Goal: Information Seeking & Learning: Learn about a topic

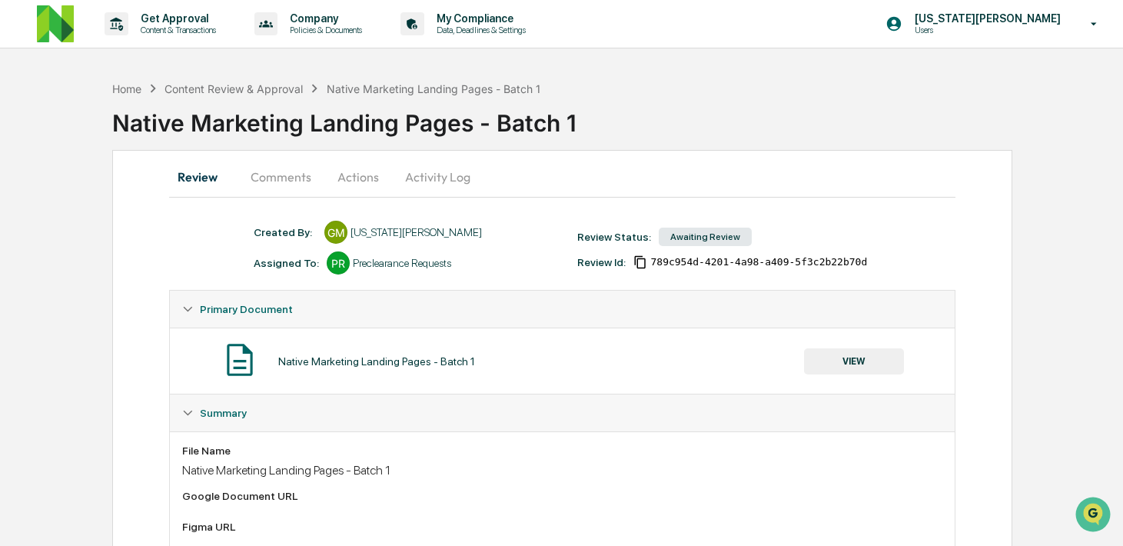
scroll to position [270, 0]
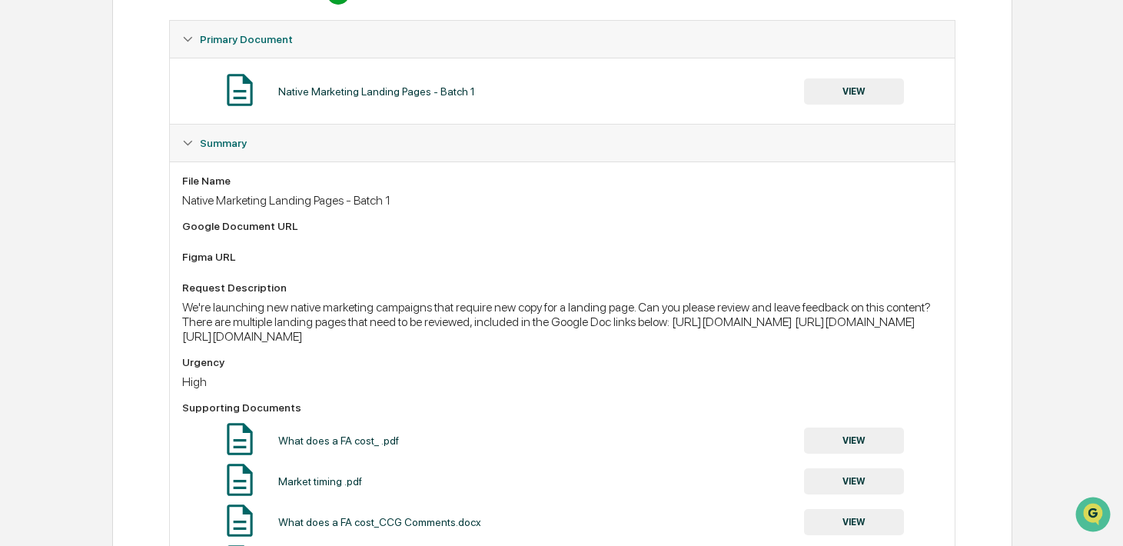
click at [863, 95] on button "VIEW" at bounding box center [854, 91] width 100 height 26
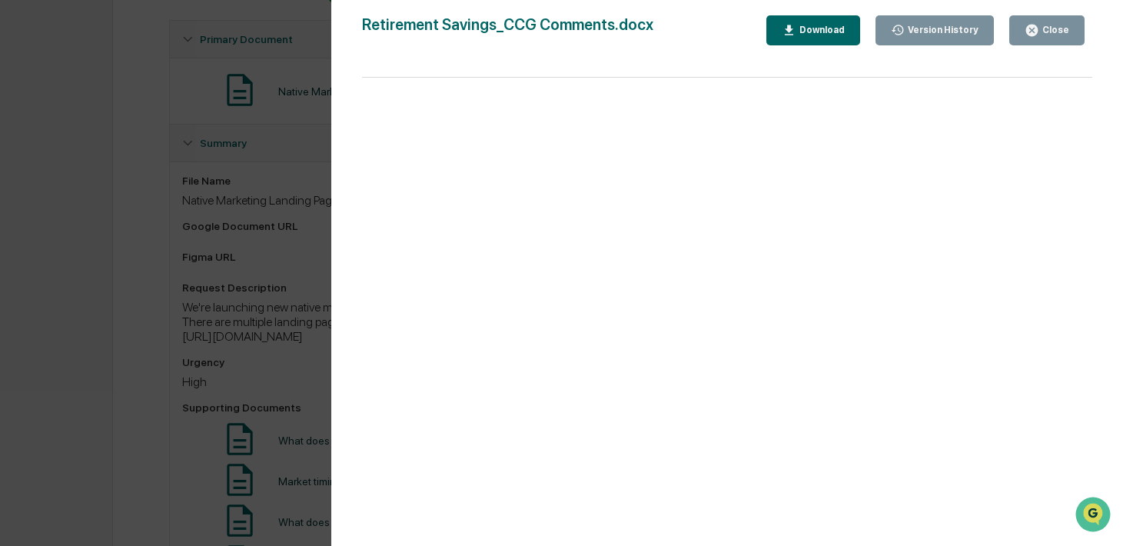
click at [277, 105] on div "Version History [DATE] 09:19 PM [PERSON_NAME] ([PERSON_NAME]) [DATE] 08:14 PM […" at bounding box center [561, 273] width 1123 height 546
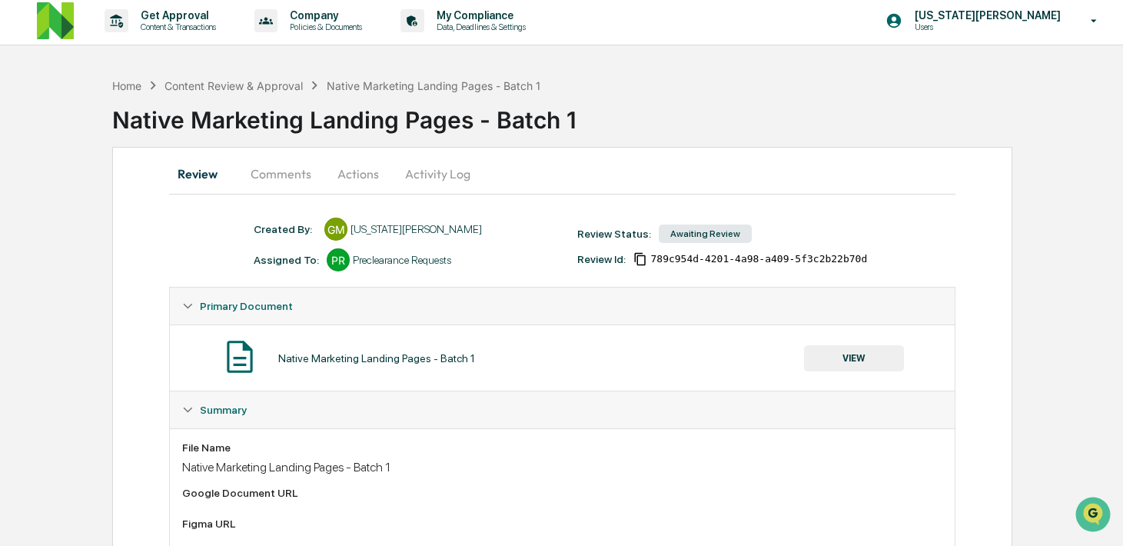
scroll to position [0, 0]
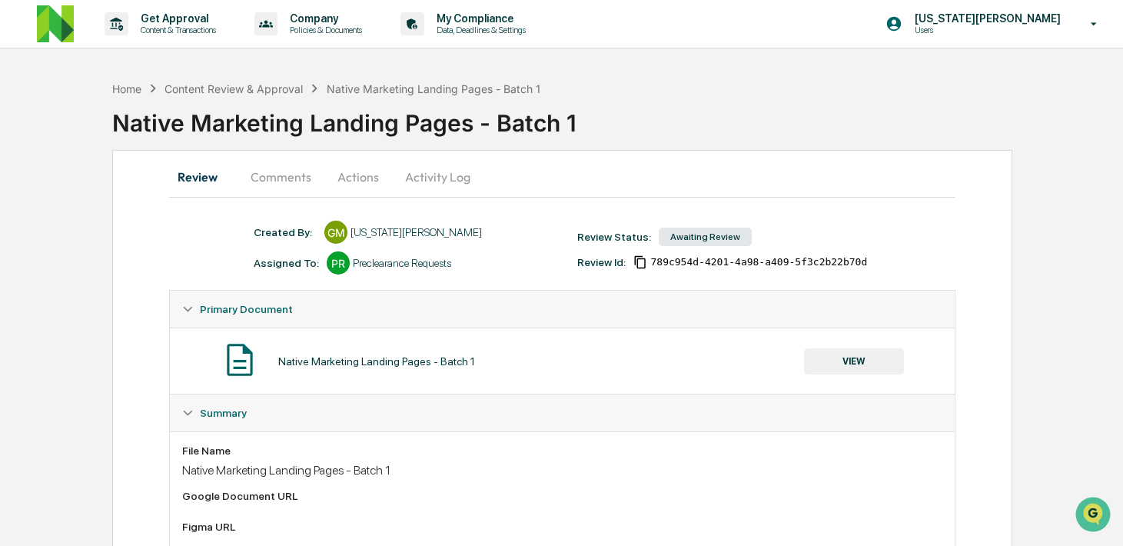
click at [431, 173] on button "Activity Log" at bounding box center [438, 176] width 90 height 37
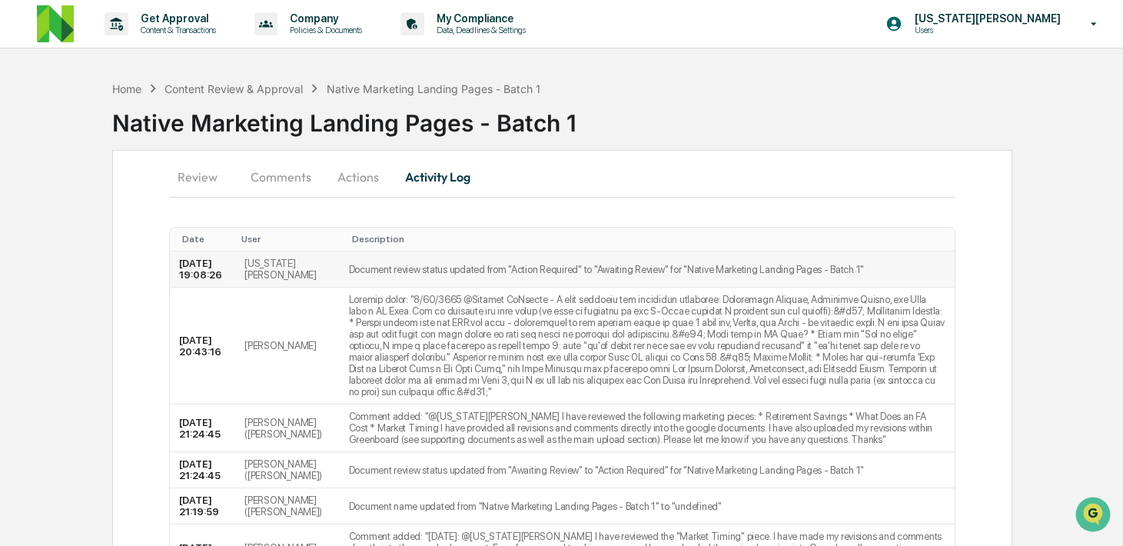
click at [471, 271] on td "Document review status updated from "Action Required" to "Awaiting Review" for …" at bounding box center [647, 269] width 615 height 36
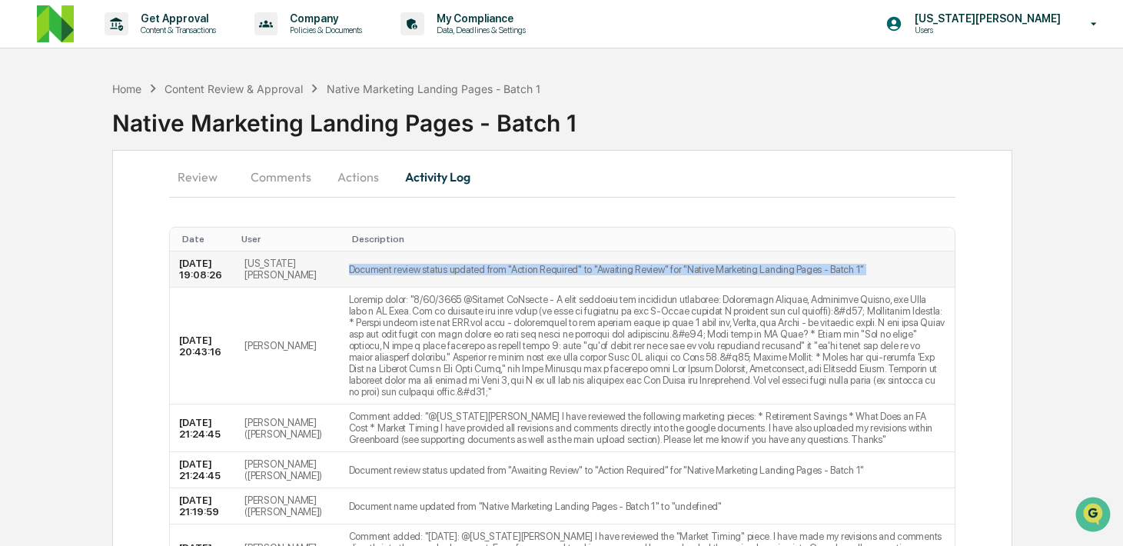
click at [471, 271] on td "Document review status updated from "Action Required" to "Awaiting Review" for …" at bounding box center [647, 269] width 615 height 36
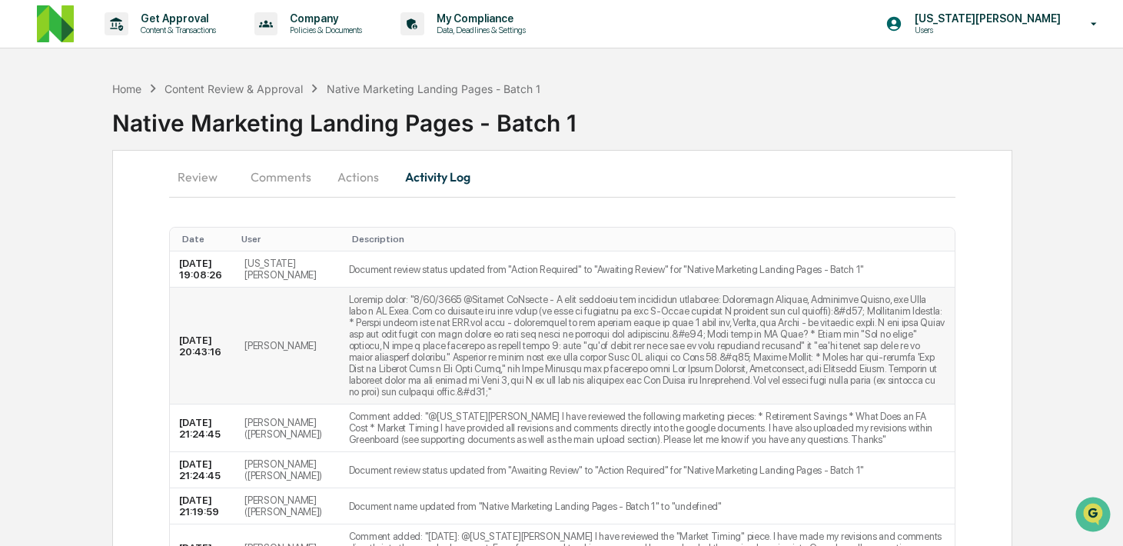
click at [496, 348] on td at bounding box center [647, 345] width 615 height 117
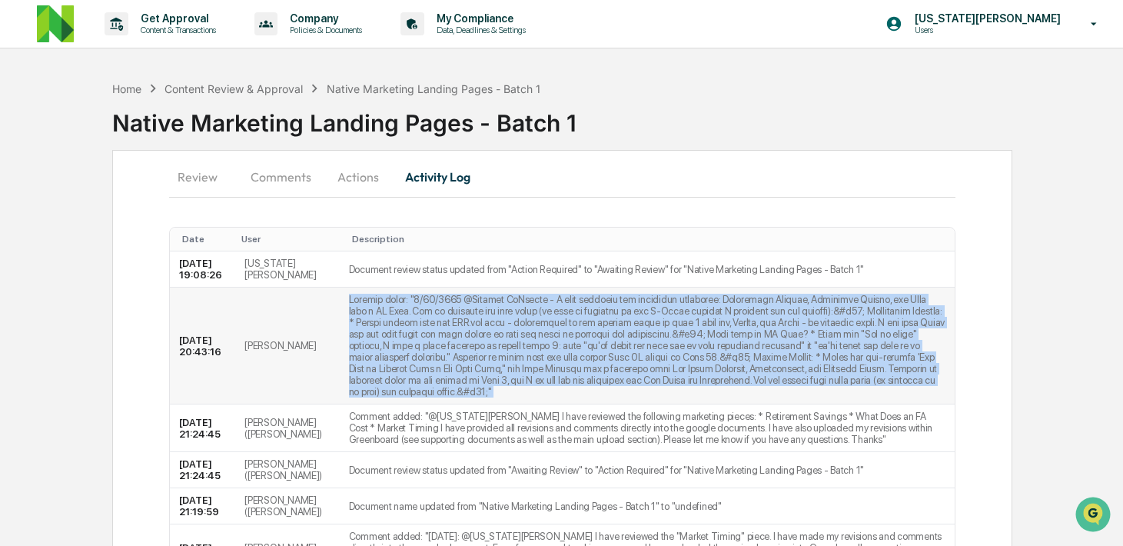
click at [496, 348] on td at bounding box center [647, 345] width 615 height 117
click at [482, 353] on td at bounding box center [647, 345] width 615 height 117
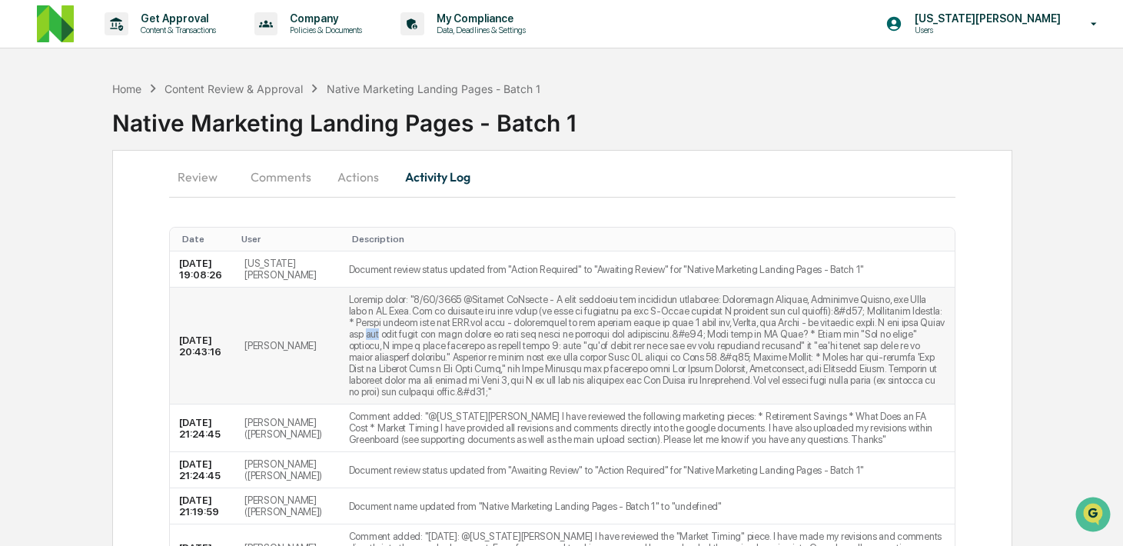
click at [482, 353] on td at bounding box center [647, 345] width 615 height 117
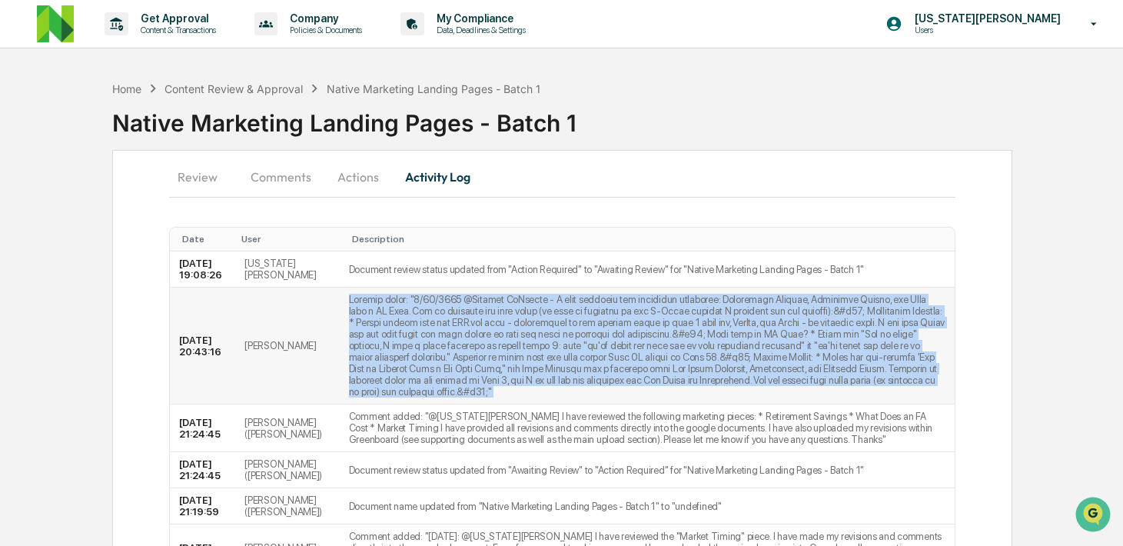
click at [482, 353] on td at bounding box center [647, 345] width 615 height 117
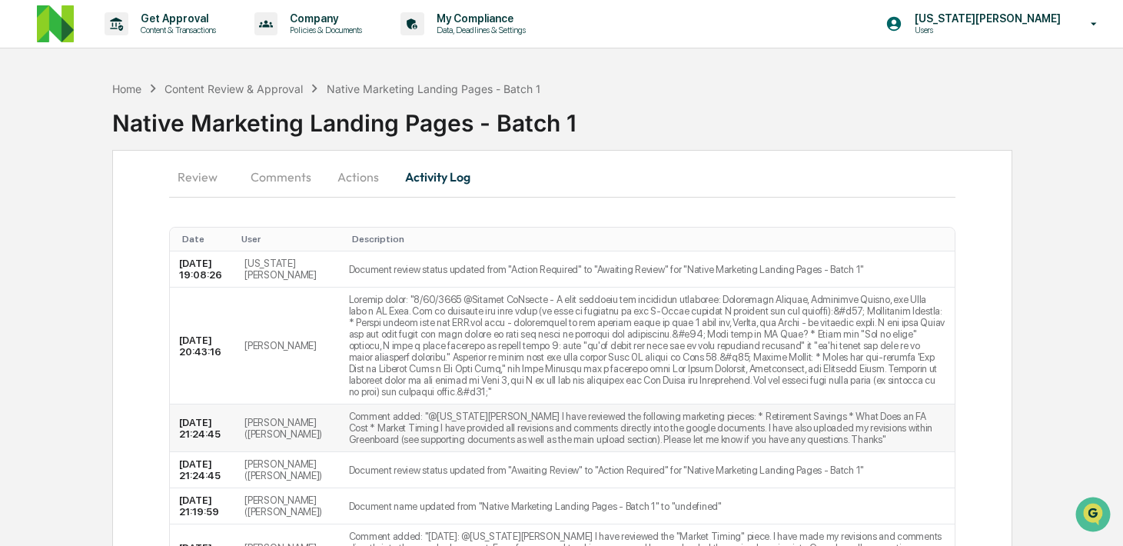
click at [485, 452] on td "Comment added: "@[US_STATE][PERSON_NAME] I have reviewed the following marketin…" at bounding box center [647, 428] width 615 height 48
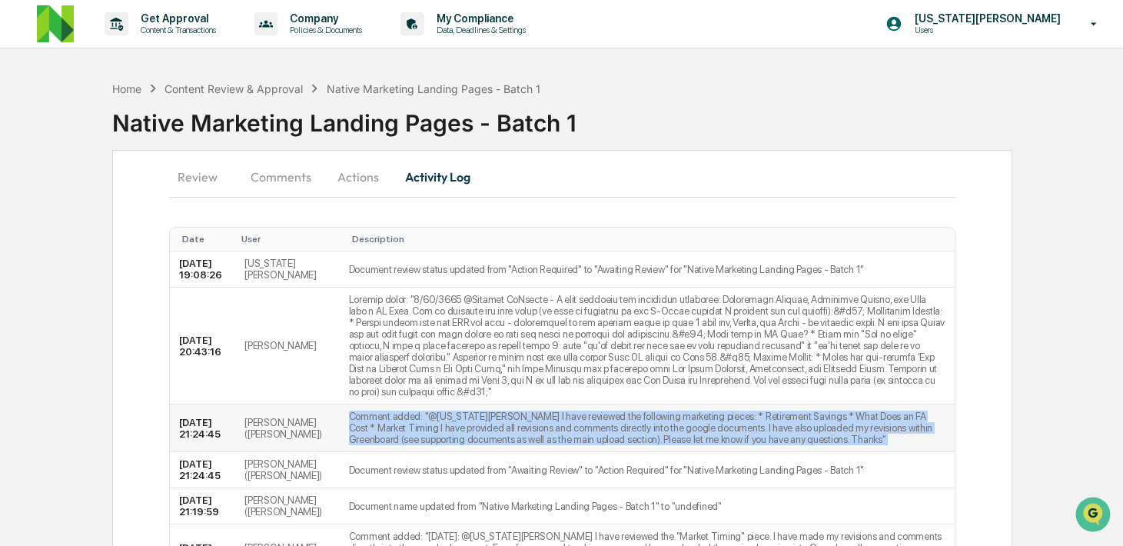
click at [485, 452] on td "Comment added: "@[US_STATE][PERSON_NAME] I have reviewed the following marketin…" at bounding box center [647, 428] width 615 height 48
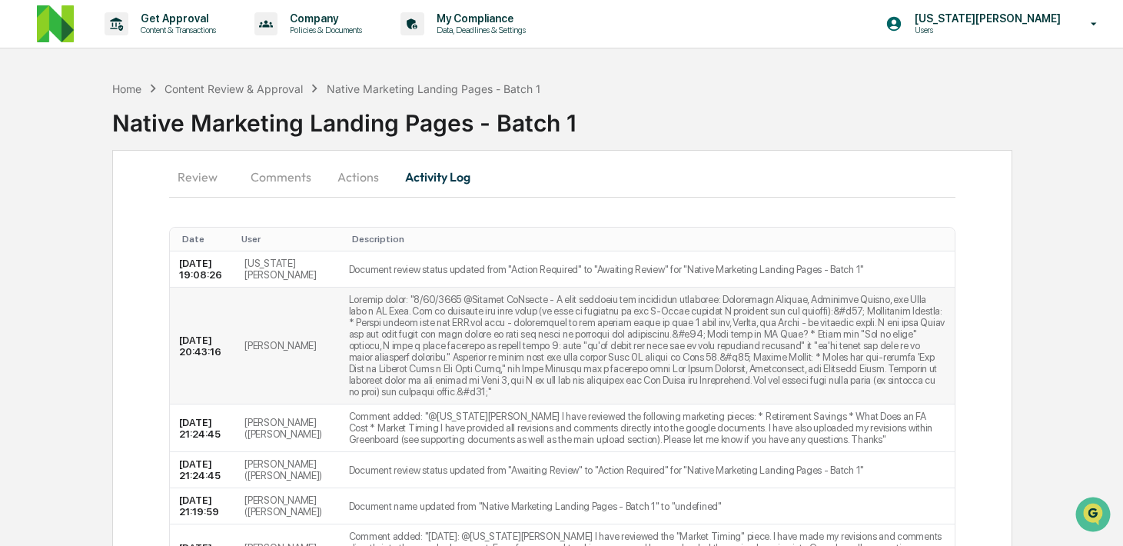
click at [699, 325] on td at bounding box center [647, 345] width 615 height 117
click at [704, 317] on td at bounding box center [647, 345] width 615 height 117
click at [427, 326] on td at bounding box center [647, 345] width 615 height 117
drag, startPoint x: 423, startPoint y: 337, endPoint x: 543, endPoint y: 337, distance: 120.7
click at [543, 337] on td at bounding box center [647, 345] width 615 height 117
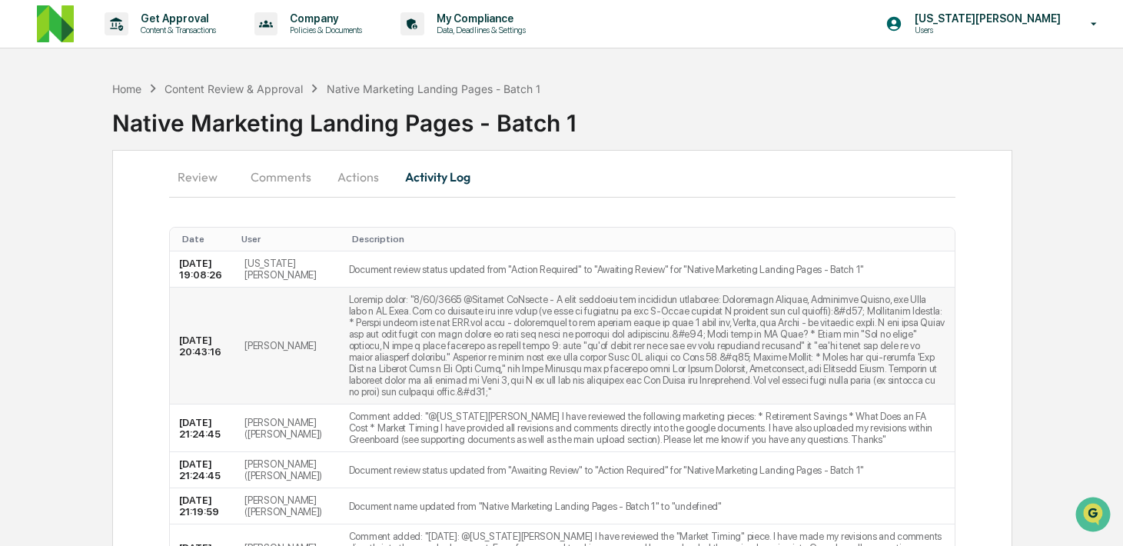
click at [546, 390] on td at bounding box center [647, 345] width 615 height 117
click at [553, 404] on td at bounding box center [647, 345] width 615 height 117
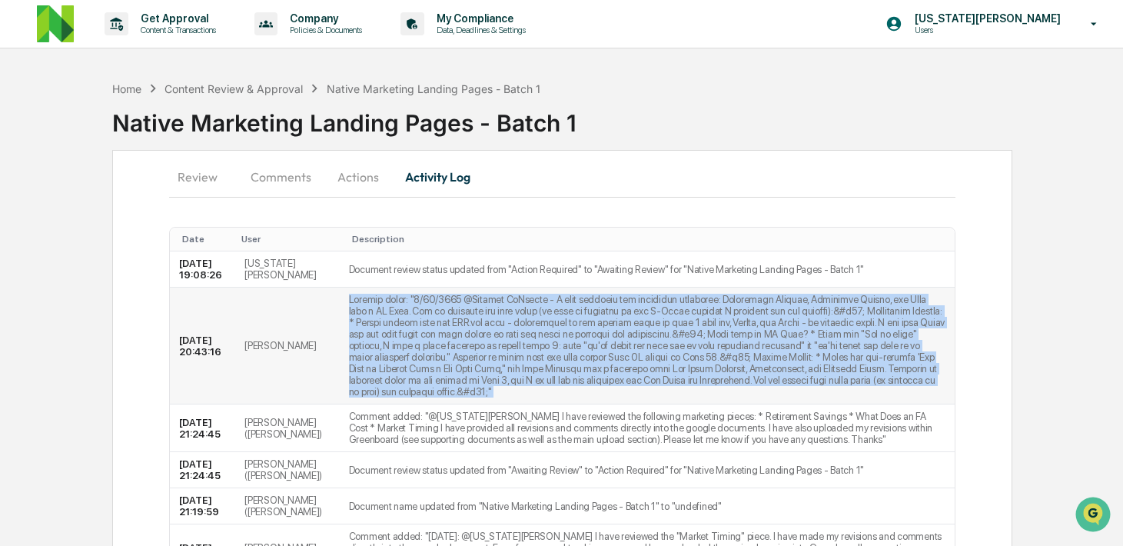
click at [553, 404] on td at bounding box center [647, 345] width 615 height 117
click at [432, 375] on td at bounding box center [647, 345] width 615 height 117
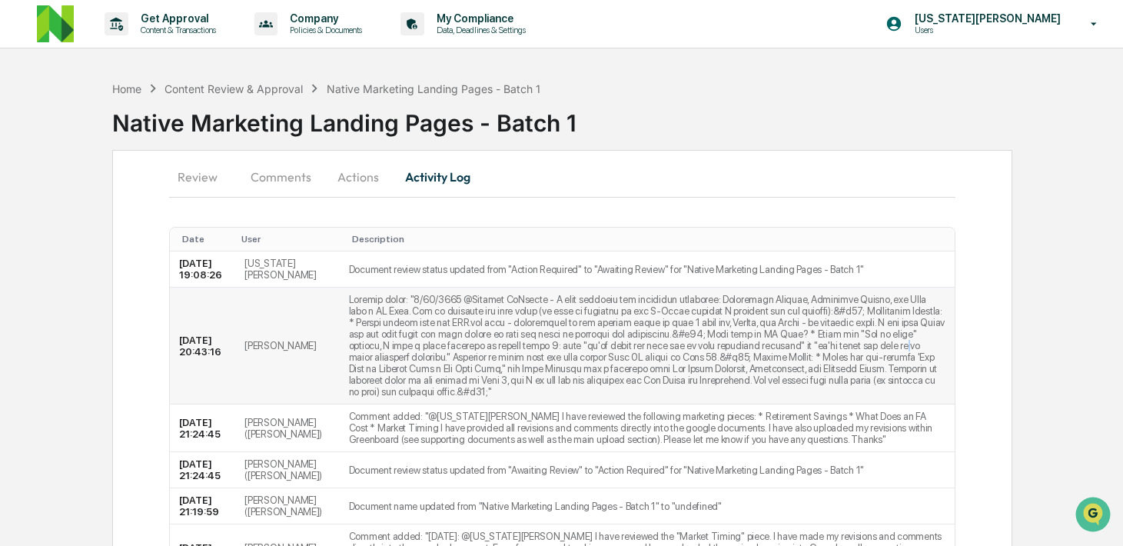
click at [432, 375] on td at bounding box center [647, 345] width 615 height 117
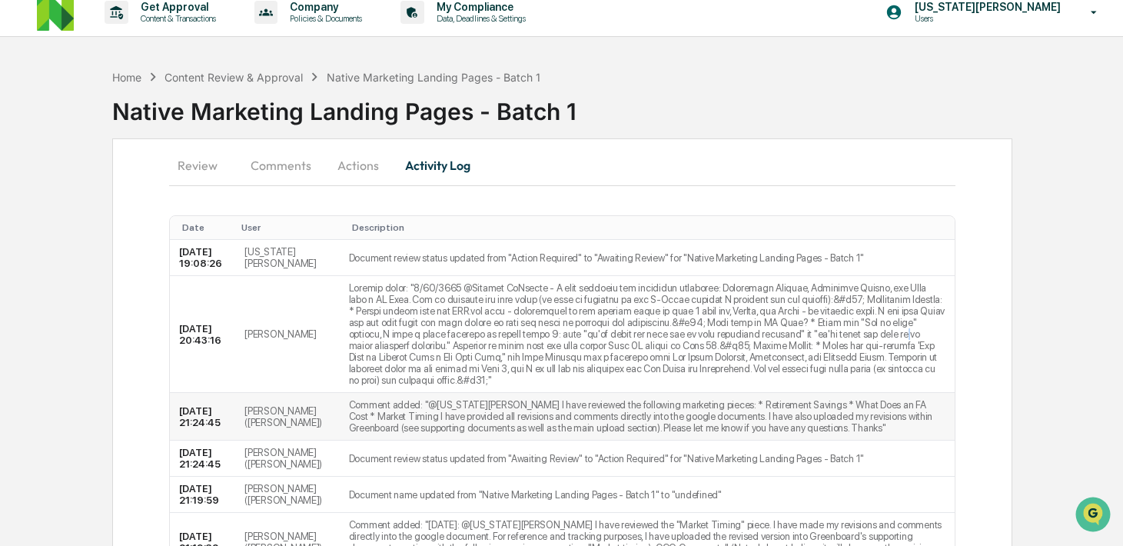
scroll to position [25, 0]
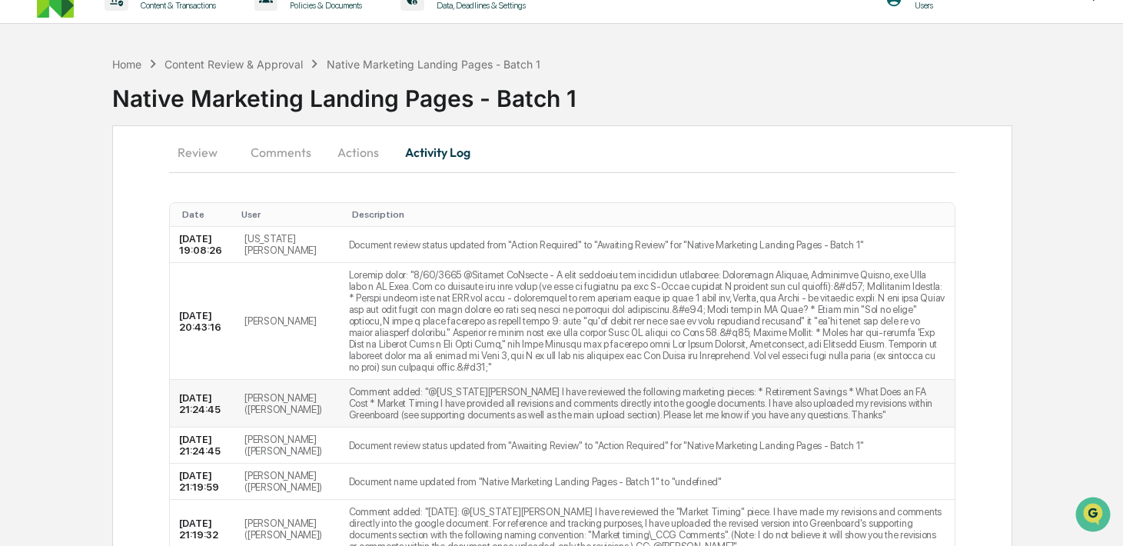
click at [474, 427] on td "Comment added: "@[US_STATE][PERSON_NAME] I have reviewed the following marketin…" at bounding box center [647, 404] width 615 height 48
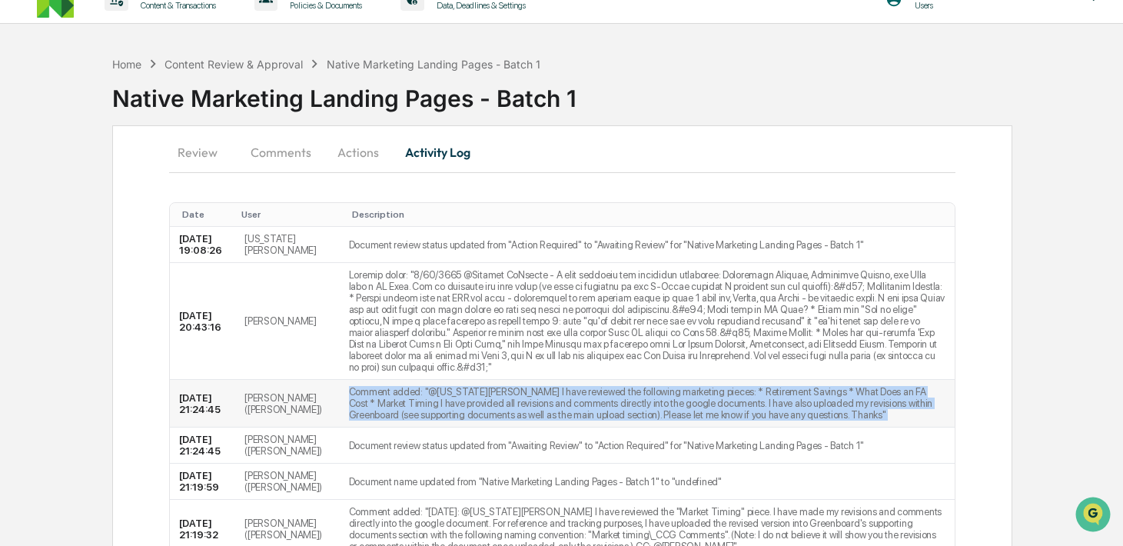
click at [474, 427] on td "Comment added: "@[US_STATE][PERSON_NAME] I have reviewed the following marketin…" at bounding box center [647, 404] width 615 height 48
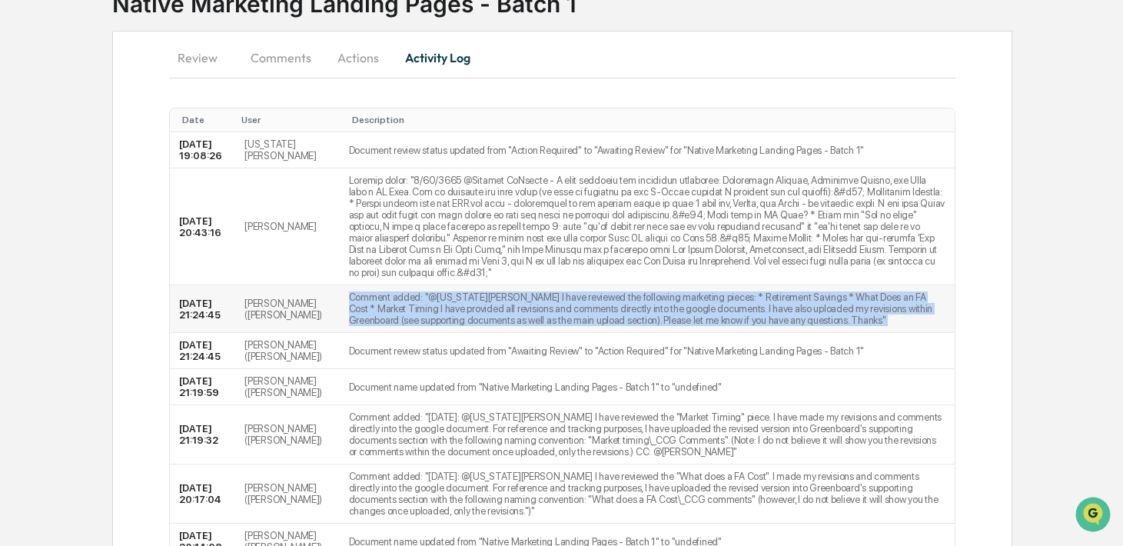
scroll to position [123, 0]
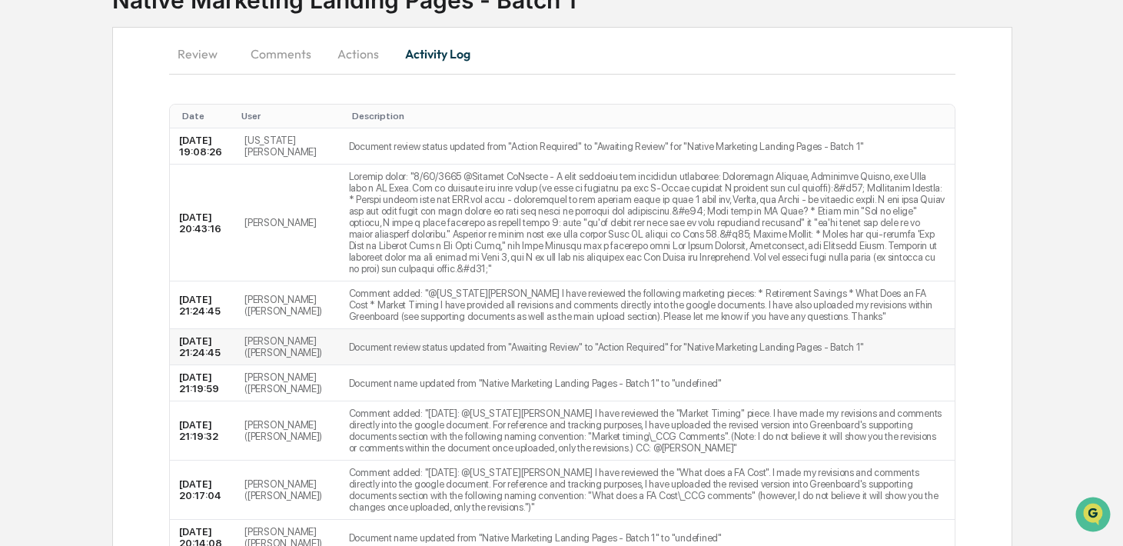
click at [417, 365] on td "Document review status updated from "Awaiting Review" to "Action Required" for …" at bounding box center [647, 347] width 615 height 36
click at [335, 54] on button "Actions" at bounding box center [358, 53] width 69 height 37
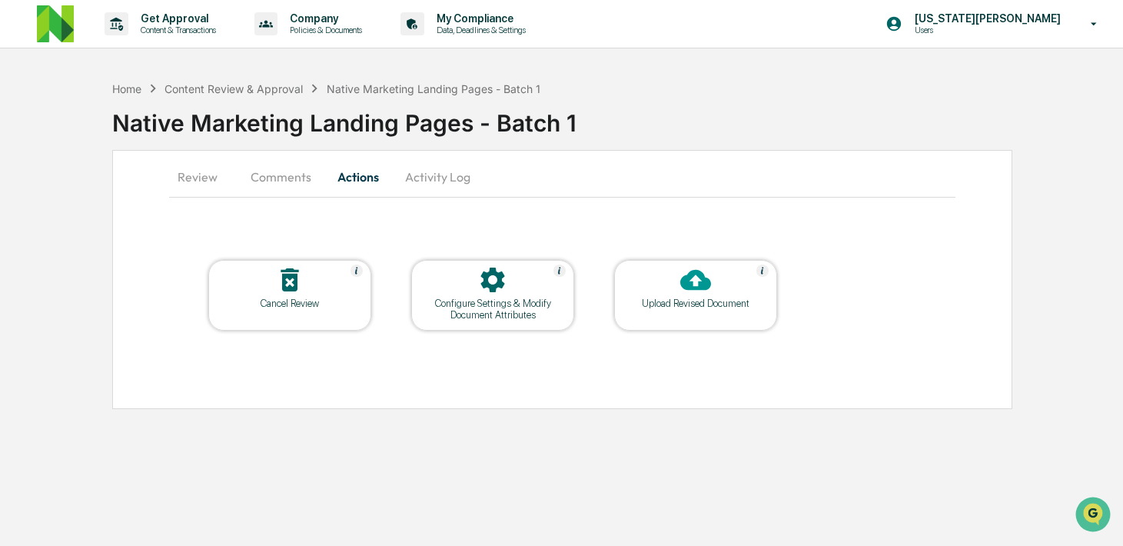
scroll to position [0, 0]
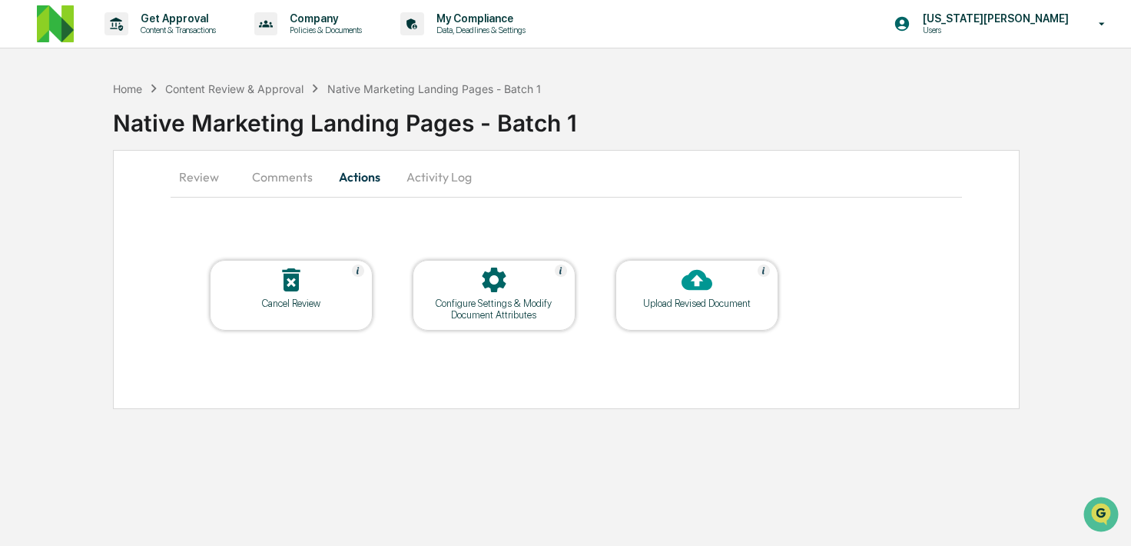
click at [285, 181] on button "Comments" at bounding box center [282, 176] width 85 height 37
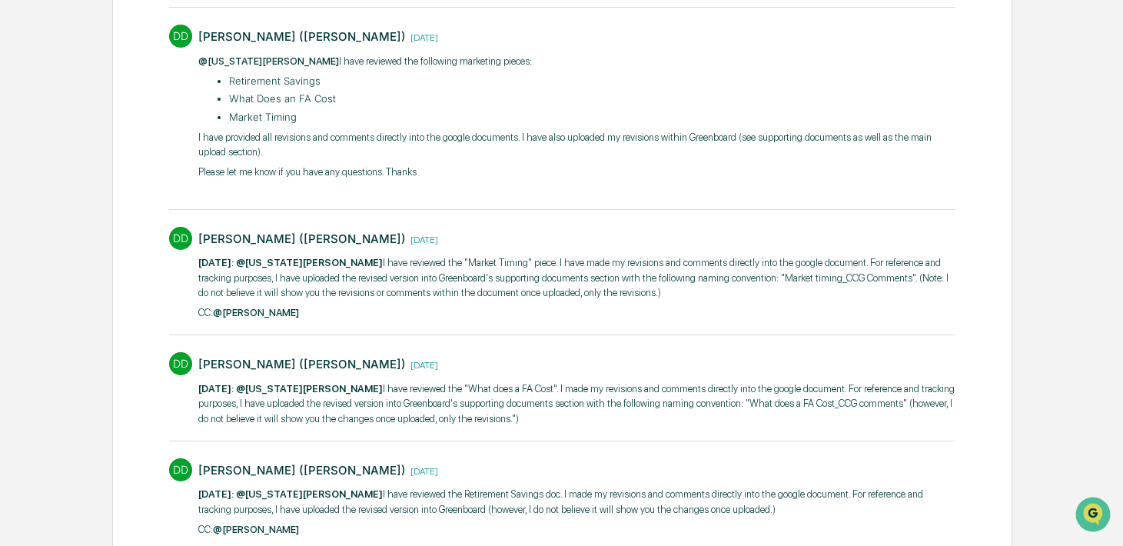
scroll to position [400, 0]
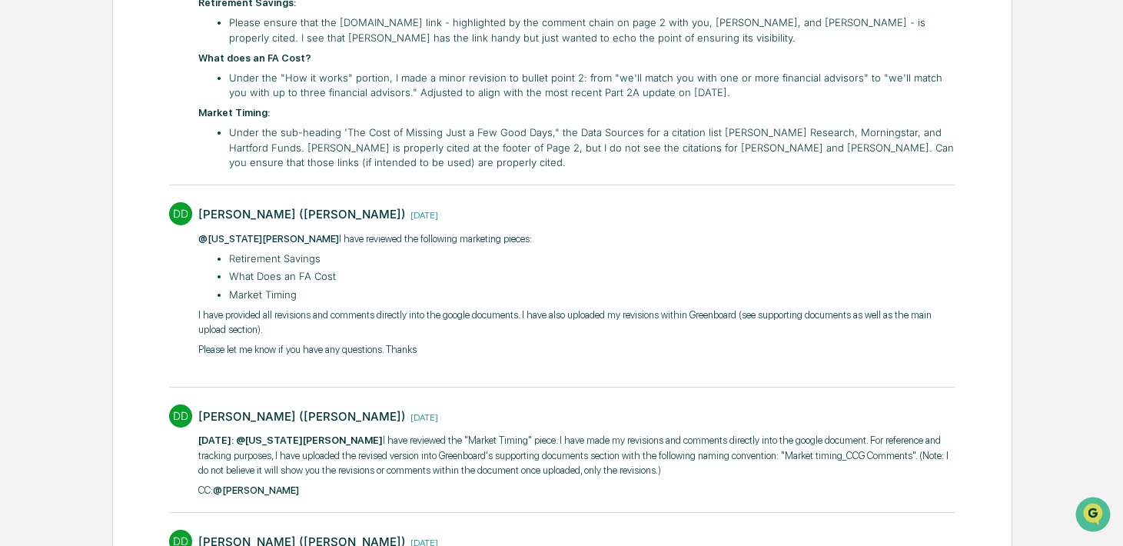
click at [317, 286] on ul "Retirement Savings What Does an FA Cost Market Timing" at bounding box center [585, 276] width 742 height 51
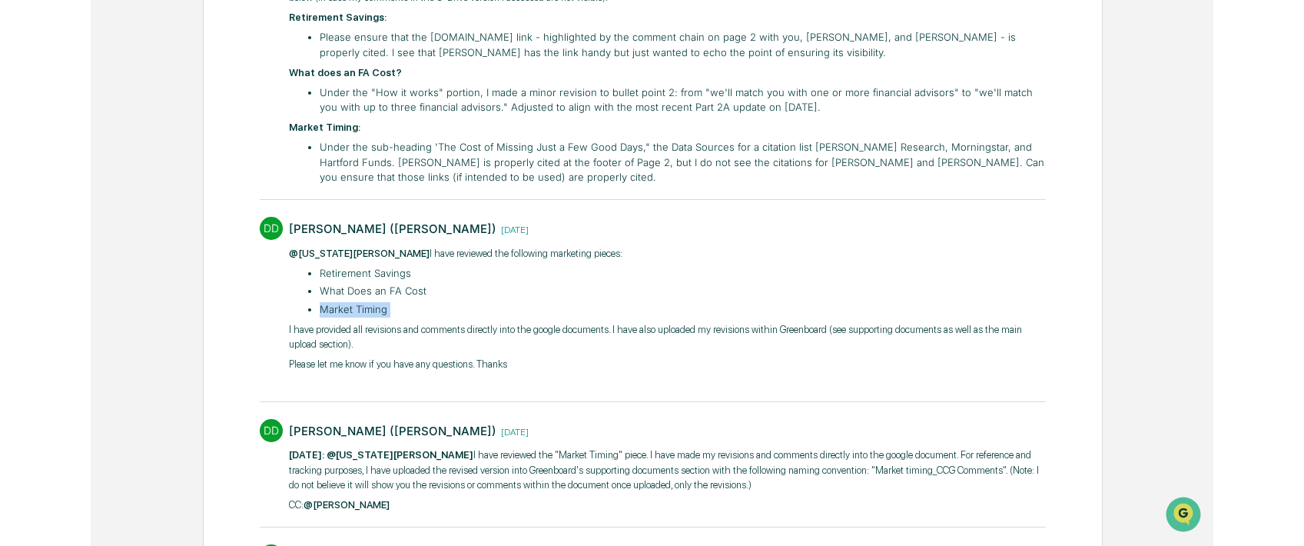
scroll to position [372, 0]
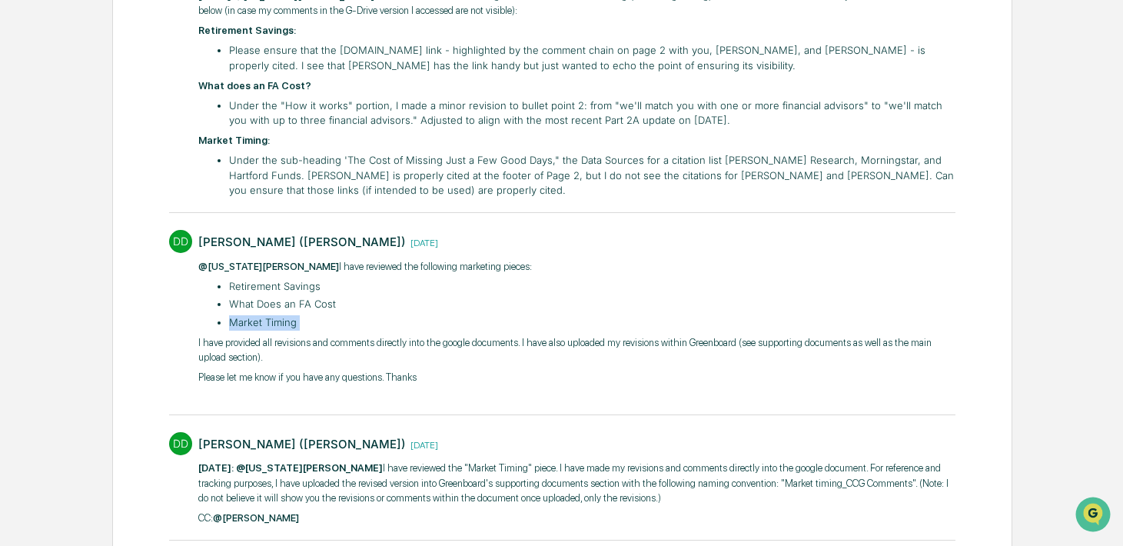
click at [352, 153] on li "Under the sub-heading 'The Cost of Missing Just a Few Good Days," the Data Sour…" at bounding box center [592, 175] width 726 height 45
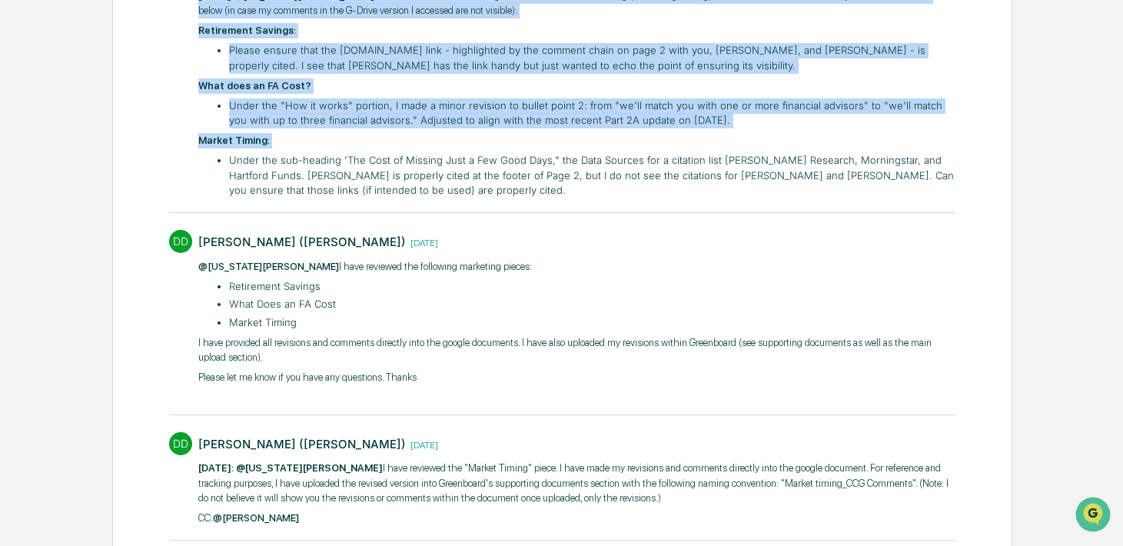
click at [352, 153] on li "Under the sub-heading 'The Cost of Missing Just a Few Good Days," the Data Sour…" at bounding box center [592, 175] width 726 height 45
click at [709, 169] on li "Under the sub-heading 'The Cost of Missing Just a Few Good Days," the Data Sour…" at bounding box center [592, 175] width 726 height 45
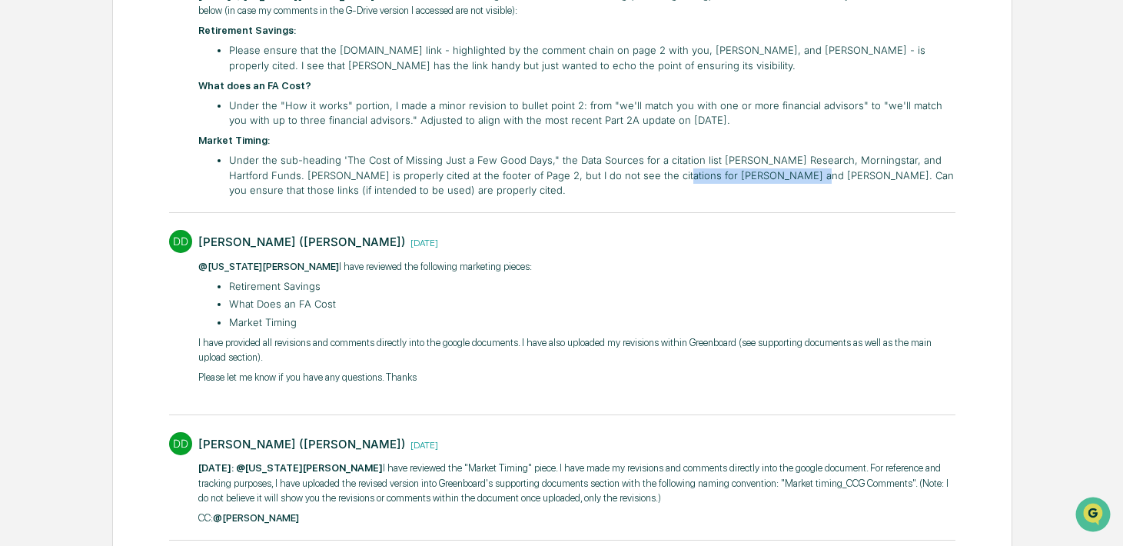
drag, startPoint x: 633, startPoint y: 181, endPoint x: 766, endPoint y: 174, distance: 133.1
click at [761, 175] on li "Under the sub-heading 'The Cost of Missing Just a Few Good Days," the Data Sour…" at bounding box center [592, 175] width 726 height 45
click at [663, 176] on li "Under the sub-heading 'The Cost of Missing Just a Few Good Days," the Data Sour…" at bounding box center [592, 175] width 726 height 45
drag, startPoint x: 643, startPoint y: 178, endPoint x: 779, endPoint y: 174, distance: 135.3
click at [779, 174] on li "Under the sub-heading 'The Cost of Missing Just a Few Good Days," the Data Sour…" at bounding box center [592, 175] width 726 height 45
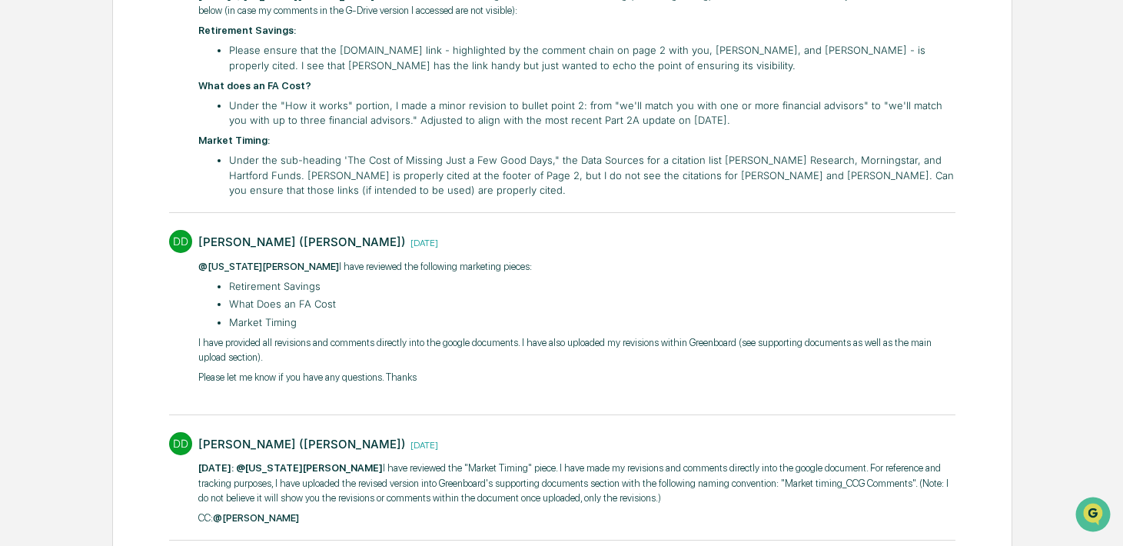
click at [270, 303] on li "What Does an FA Cost" at bounding box center [592, 304] width 726 height 15
click at [276, 284] on li "Retirement Savings" at bounding box center [592, 286] width 726 height 15
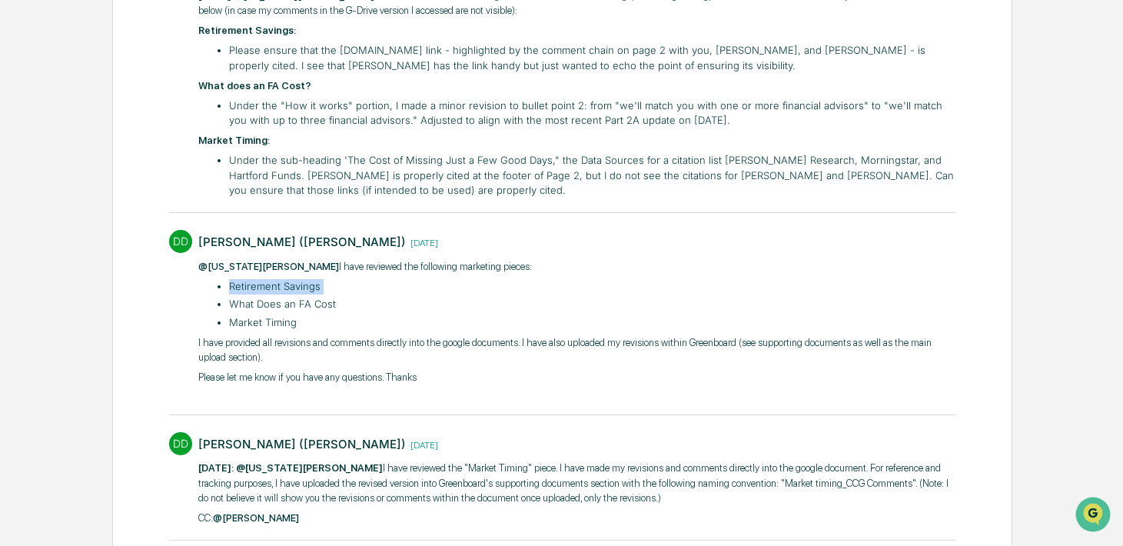
click at [276, 284] on li "Retirement Savings" at bounding box center [592, 286] width 726 height 15
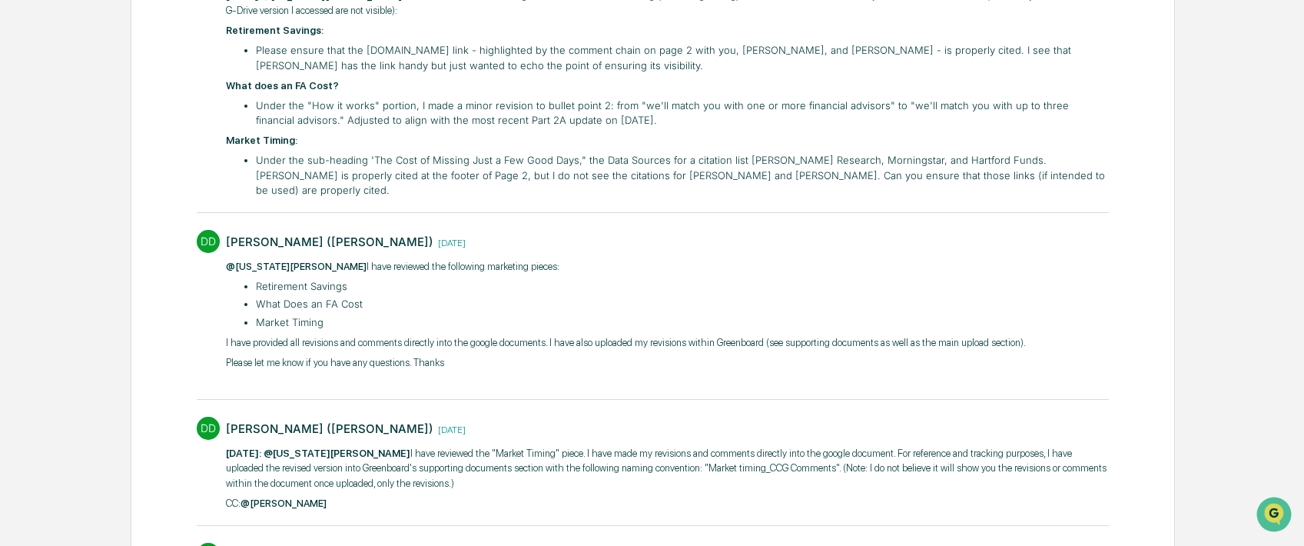
click at [317, 297] on li "What Does an FA Cost" at bounding box center [641, 304] width 770 height 15
click at [314, 315] on li "Market Timing" at bounding box center [641, 322] width 770 height 15
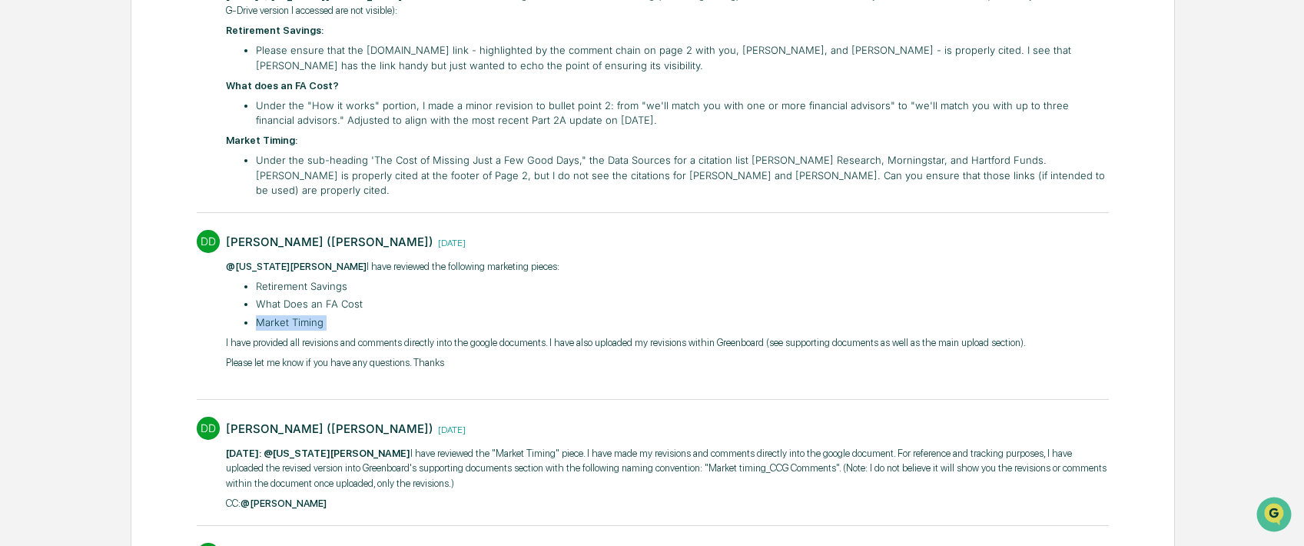
click at [314, 315] on li "Market Timing" at bounding box center [641, 322] width 770 height 15
click at [425, 143] on p "Market Timing:" at bounding box center [668, 140] width 884 height 15
click at [746, 177] on li "Under the sub-heading 'The Cost of Missing Just a Few Good Days," the Data Sour…" at bounding box center [682, 175] width 853 height 45
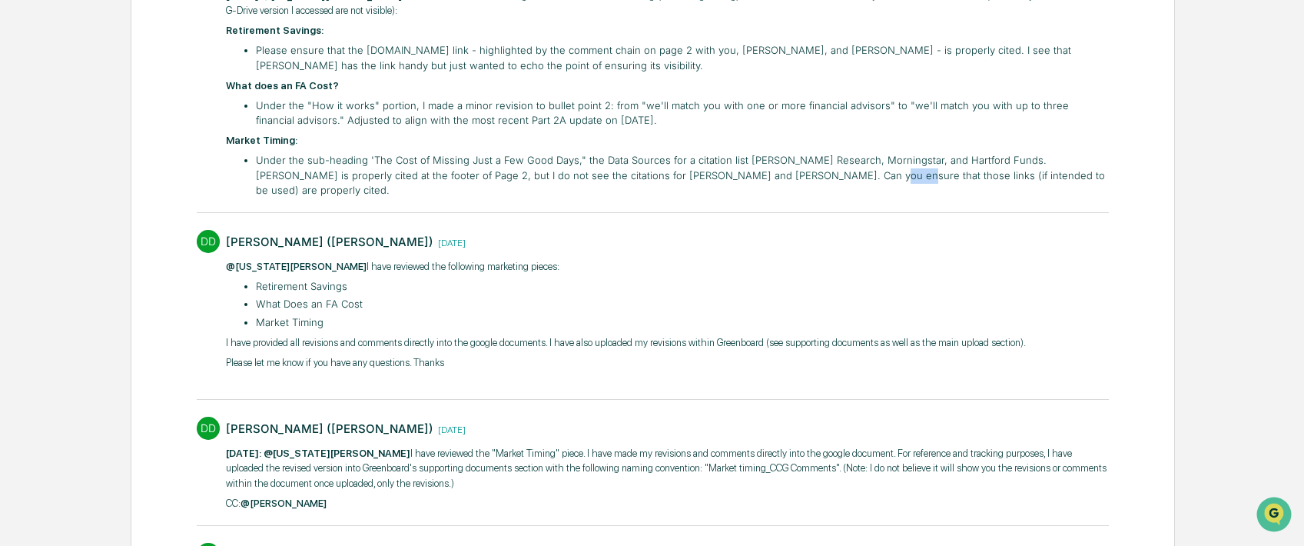
click at [746, 177] on li "Under the sub-heading 'The Cost of Missing Just a Few Good Days," the Data Sour…" at bounding box center [682, 175] width 853 height 45
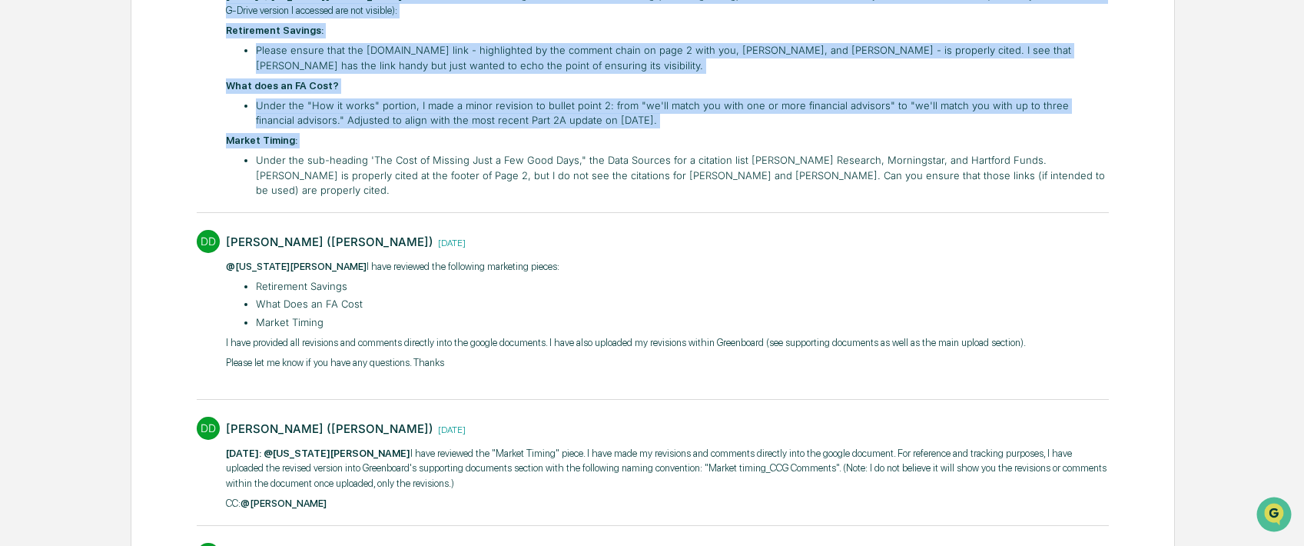
click at [746, 177] on li "Under the sub-heading 'The Cost of Missing Just a Few Good Days," the Data Sour…" at bounding box center [682, 175] width 853 height 45
drag, startPoint x: 758, startPoint y: 158, endPoint x: 739, endPoint y: 205, distance: 51.1
click at [758, 158] on li "Under the sub-heading 'The Cost of Missing Just a Few Good Days," the Data Sour…" at bounding box center [682, 175] width 853 height 45
